Goal: Feedback & Contribution: Contribute content

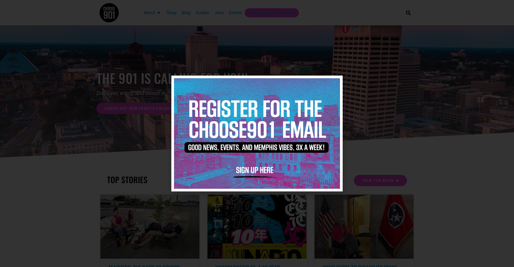
click at [334, 83] on icon "Close" at bounding box center [335, 83] width 4 height 4
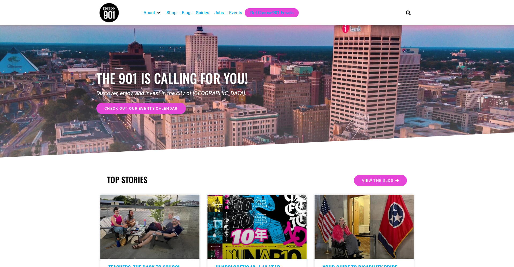
click at [237, 13] on div "Events" at bounding box center [235, 13] width 13 height 6
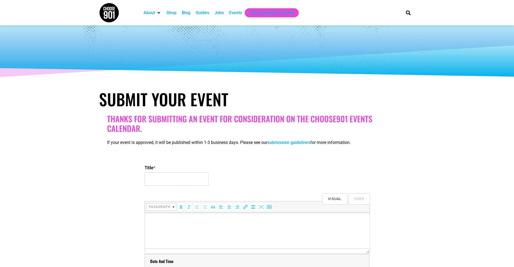
select select
click at [163, 180] on input "Title *" at bounding box center [176, 179] width 64 height 13
type input "Elvis Week at [GEOGRAPHIC_DATA][PERSON_NAME]"
click at [163, 219] on p at bounding box center [256, 220] width 219 height 6
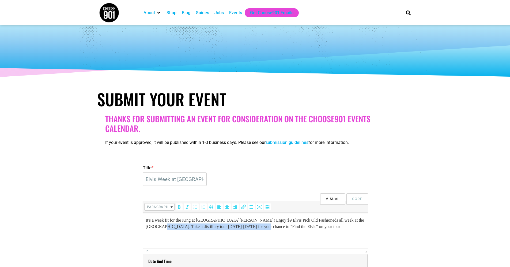
drag, startPoint x: 254, startPoint y: 228, endPoint x: 154, endPoint y: 228, distance: 100.3
click at [154, 228] on p "It's a week fit for the King at [GEOGRAPHIC_DATA][PERSON_NAME]! Enjoy $9 Elvis …" at bounding box center [254, 223] width 219 height 13
click at [201, 227] on p "It's a week fit for the King at [GEOGRAPHIC_DATA][PERSON_NAME]! Enjoy $9 Elvis …" at bounding box center [254, 223] width 219 height 13
click at [230, 229] on p "It's a week fit for the King at [GEOGRAPHIC_DATA][PERSON_NAME]! Enjoy $9 Elvis …" at bounding box center [254, 223] width 219 height 13
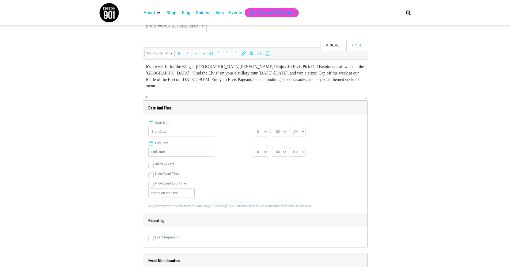
scroll to position [167, 0]
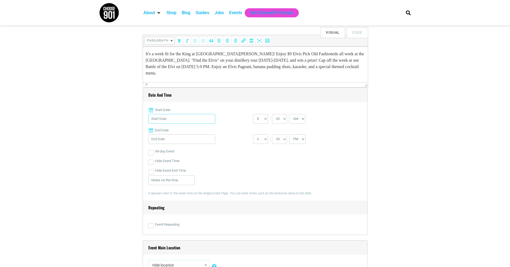
click at [176, 119] on input "Start Date" at bounding box center [181, 119] width 67 height 10
click at [163, 177] on link "12" at bounding box center [164, 181] width 8 height 8
type input "[DATE]"
click at [175, 137] on input "[DATE]" at bounding box center [181, 140] width 67 height 10
click at [197, 192] on link "16" at bounding box center [197, 191] width 8 height 8
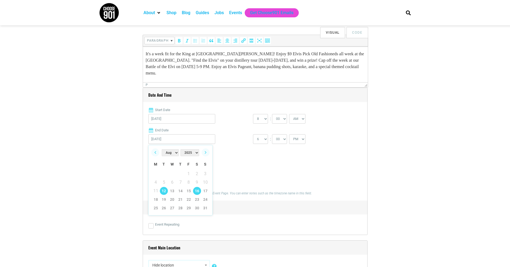
type input "[DATE]"
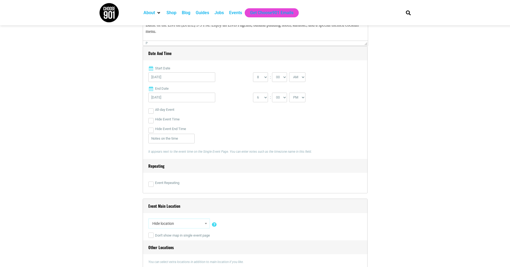
scroll to position [209, 0]
select select "10"
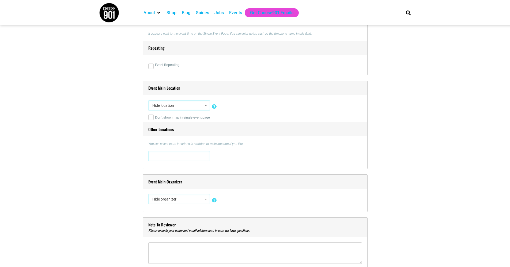
scroll to position [326, 0]
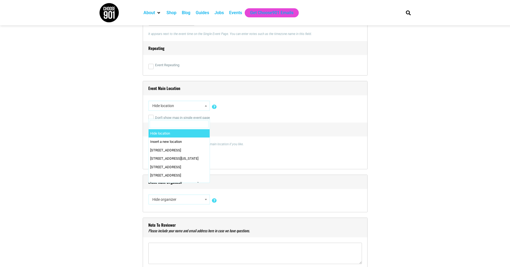
click at [179, 106] on span "Hide location" at bounding box center [179, 106] width 58 height 10
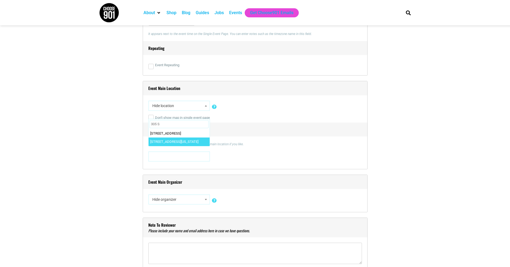
type input "305 S"
select select "5040"
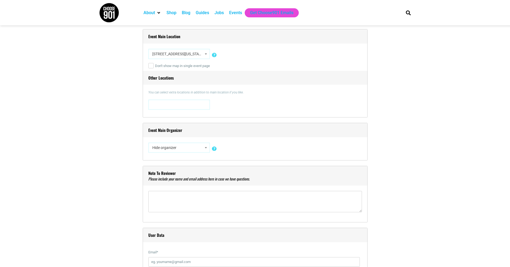
scroll to position [387, 0]
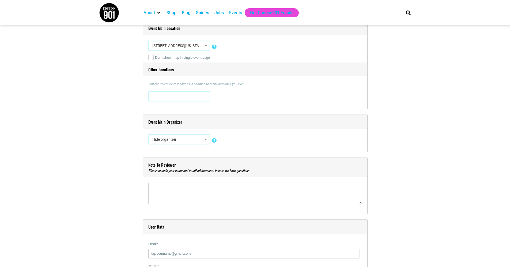
click at [172, 46] on span "[STREET_ADDRESS][US_STATE]" at bounding box center [179, 46] width 58 height 10
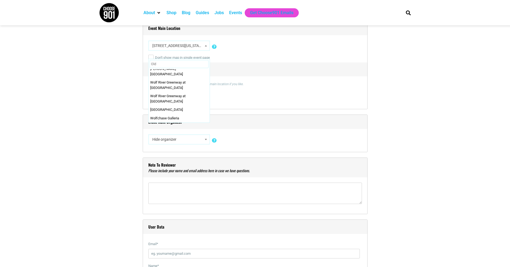
scroll to position [0, 0]
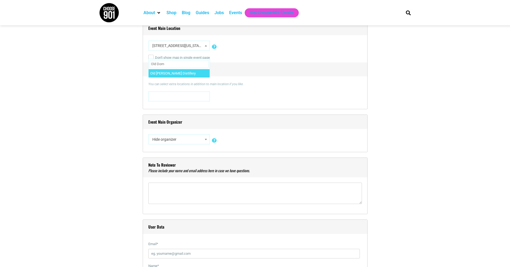
type input "Old Dom"
select select "1629"
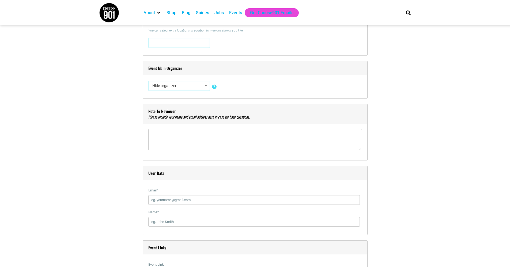
scroll to position [445, 0]
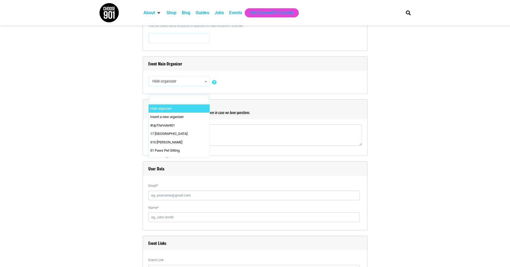
click at [180, 78] on span "Hide organizer" at bounding box center [179, 82] width 58 height 10
type input "Old Dom"
select select "2589"
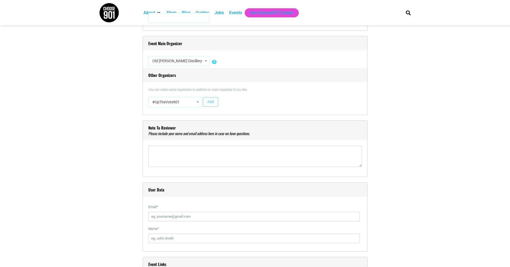
scroll to position [473, 0]
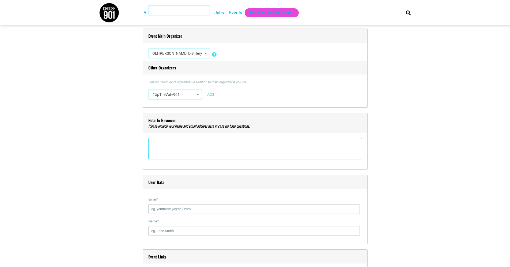
click at [180, 143] on textarea"] at bounding box center [254, 148] width 213 height 21
click at [199, 91] on span at bounding box center [197, 94] width 5 height 7
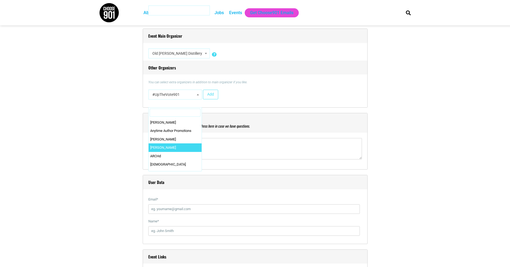
click at [241, 90] on div "#UpTheVote901 17 [GEOGRAPHIC_DATA] 310 [PERSON_NAME] 51 Paws Pet Sitting 7 Brew…" at bounding box center [254, 96] width 213 height 13
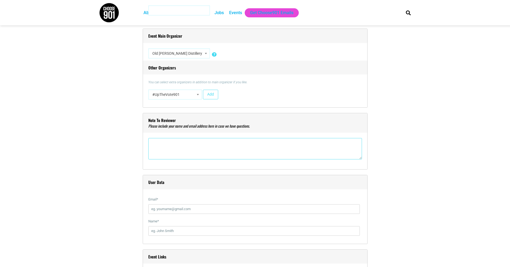
click at [182, 141] on textarea"] at bounding box center [254, 148] width 213 height 21
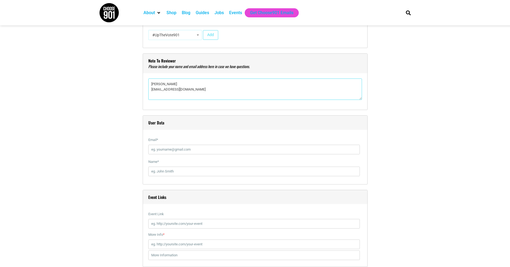
scroll to position [546, 0]
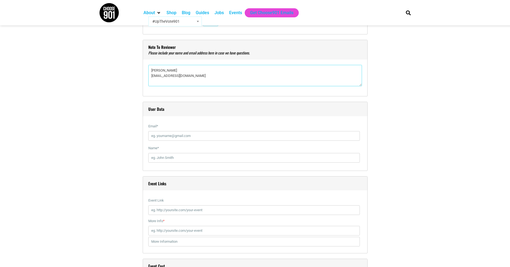
type textarea"] "[PERSON_NAME] [EMAIL_ADDRESS][DOMAIN_NAME]"
click at [355, 136] on input "Email *" at bounding box center [253, 136] width 211 height 10
type input "[EMAIL_ADDRESS][DOMAIN_NAME]"
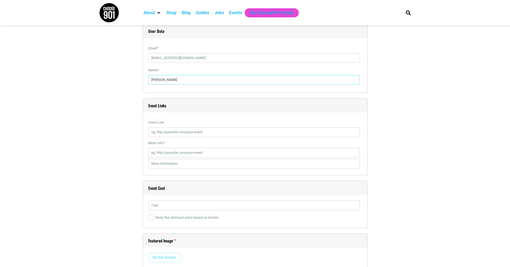
scroll to position [626, 0]
type input "[PERSON_NAME]"
click at [181, 149] on input "More Info *" at bounding box center [253, 151] width 211 height 10
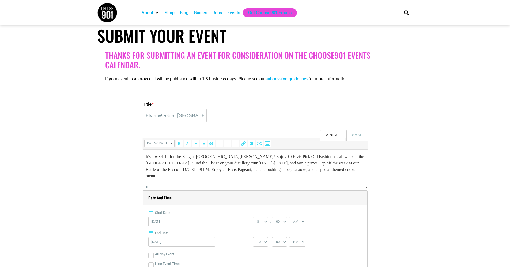
scroll to position [67, 0]
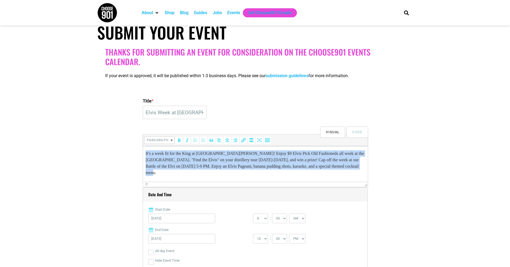
drag, startPoint x: 161, startPoint y: 173, endPoint x: 144, endPoint y: 154, distance: 25.0
click at [144, 154] on html "It's a week fit for the King at [GEOGRAPHIC_DATA][PERSON_NAME]! Enjoy $9 Elvis …" at bounding box center [255, 163] width 225 height 34
copy p "It's a week fit for the King at [GEOGRAPHIC_DATA][PERSON_NAME]! Enjoy $9 Elvis …"
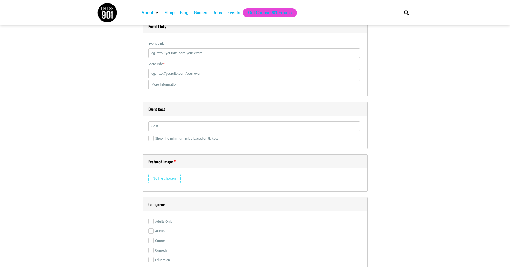
scroll to position [773, 0]
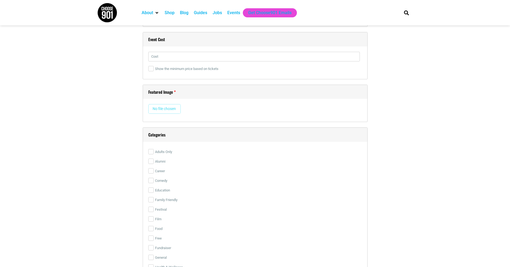
click at [159, 112] on input "file" at bounding box center [164, 109] width 32 height 10
type input "C:\fakepath\Elvis Week Calendar Image -2.png"
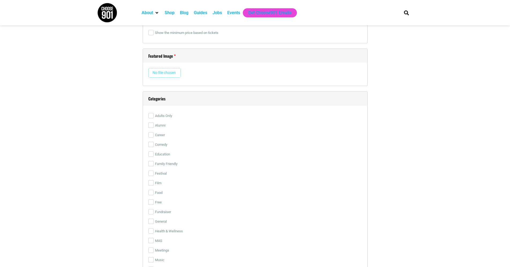
scroll to position [886, 0]
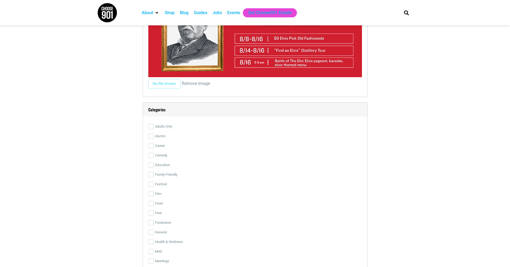
click at [186, 86] on span "Remove Image" at bounding box center [196, 83] width 28 height 5
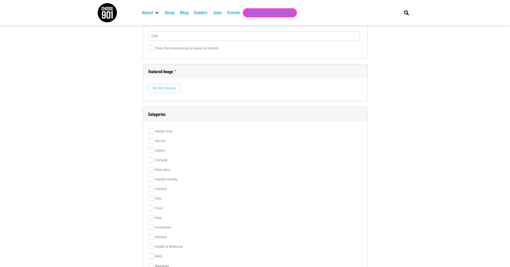
scroll to position [788, 0]
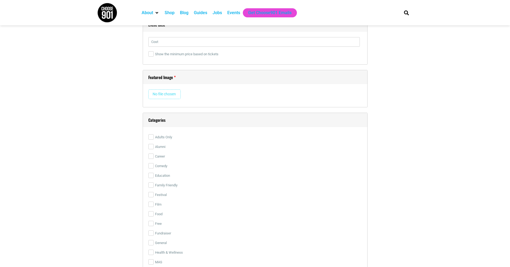
click at [154, 91] on input "file" at bounding box center [164, 95] width 32 height 10
click at [166, 90] on input "file" at bounding box center [164, 95] width 32 height 10
type input "C:\fakepath\1.png"
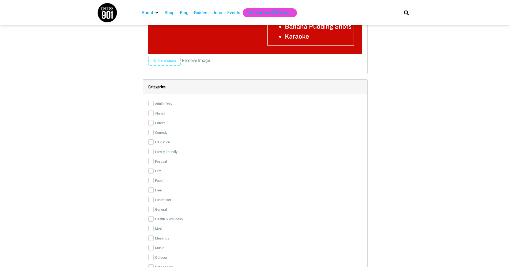
scroll to position [1100, 0]
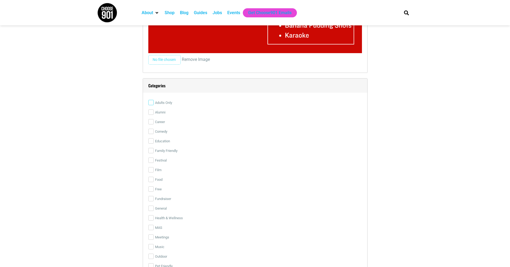
click at [152, 103] on input "Adults Only" at bounding box center [150, 102] width 5 height 5
checkbox input "true"
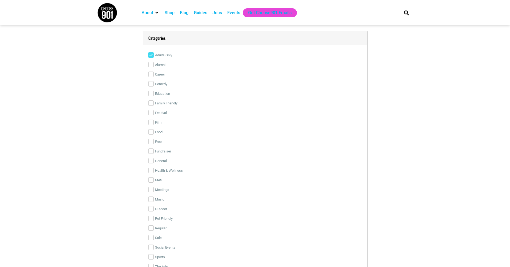
scroll to position [1154, 0]
click at [151, 193] on input "Music" at bounding box center [150, 193] width 5 height 5
checkbox input "true"
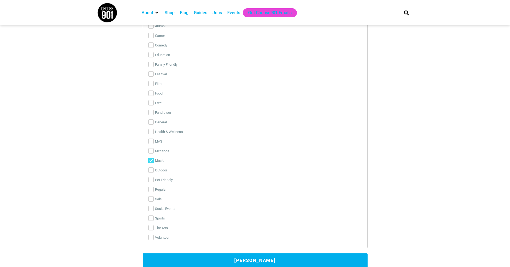
scroll to position [1211, 0]
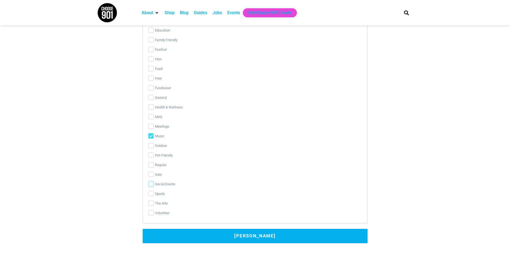
click at [150, 183] on input "Social Events" at bounding box center [150, 184] width 5 height 5
checkbox input "true"
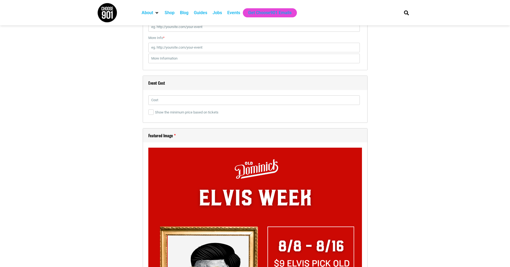
scroll to position [694, 0]
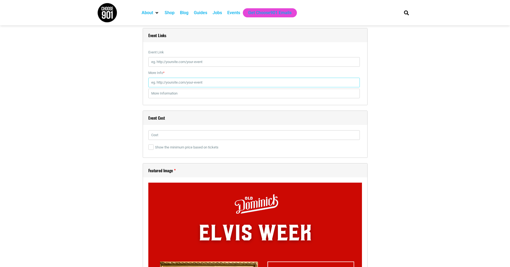
click at [195, 82] on input "More Info *" at bounding box center [253, 83] width 211 height 10
paste input "[URL][DOMAIN_NAME]"
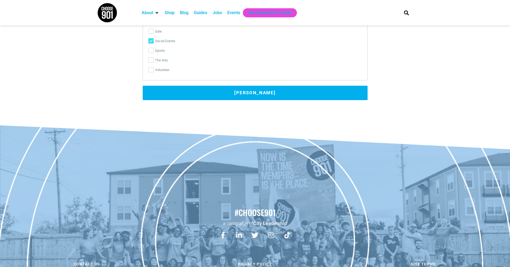
scroll to position [1380, 0]
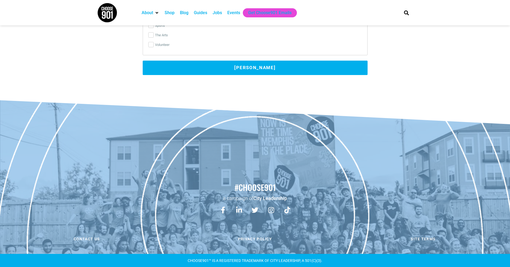
type input "[URL][DOMAIN_NAME]"
click at [253, 65] on button "[PERSON_NAME]" at bounding box center [255, 68] width 225 height 14
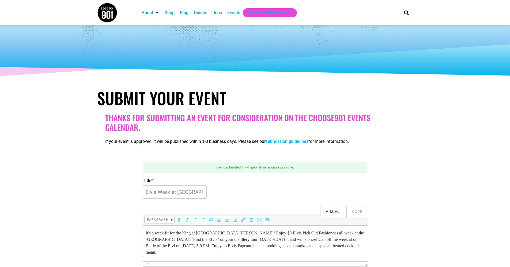
scroll to position [0, 0]
